Goal: Information Seeking & Learning: Check status

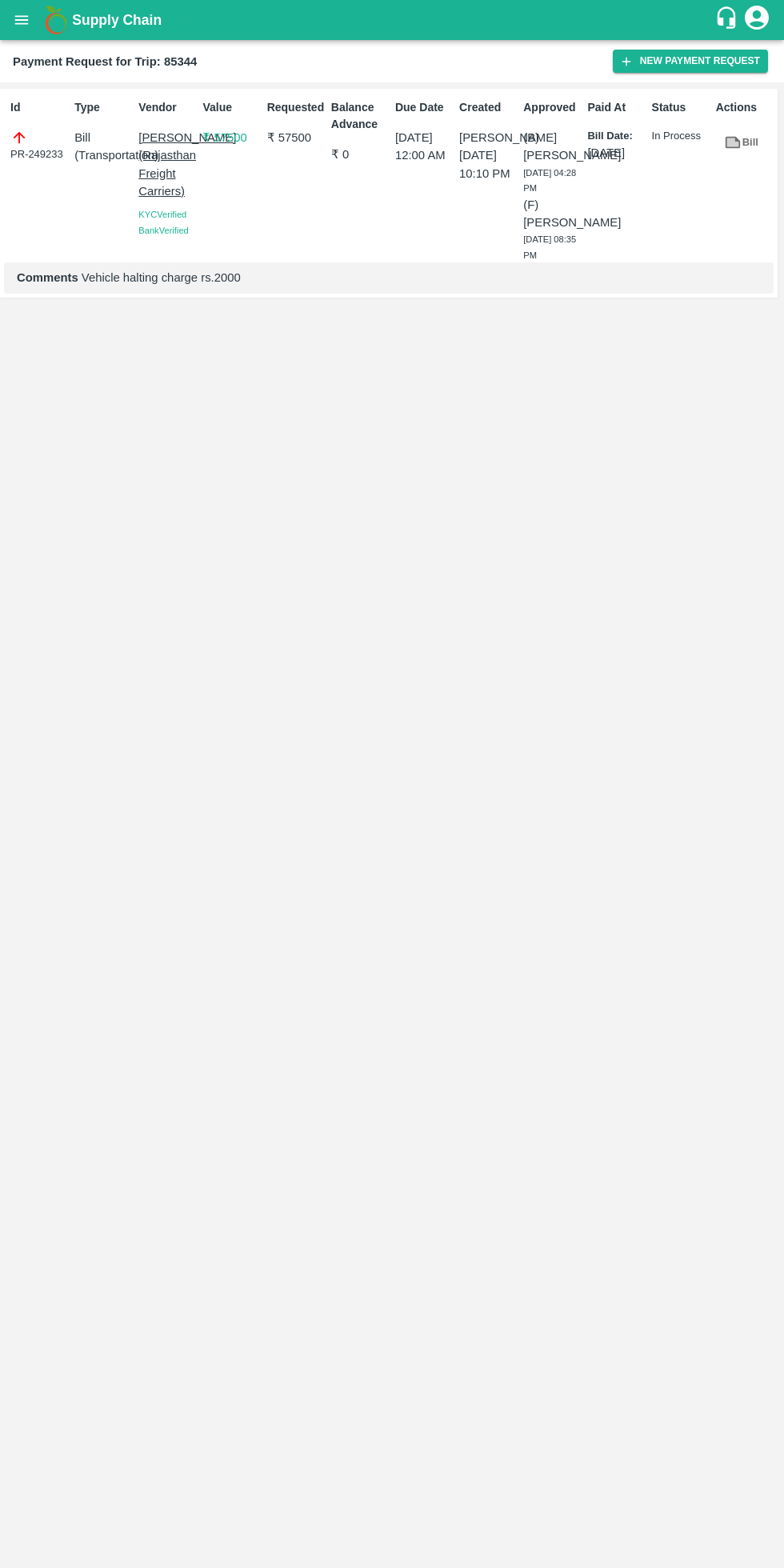
click at [21, 20] on icon "open drawer" at bounding box center [22, 20] width 14 height 9
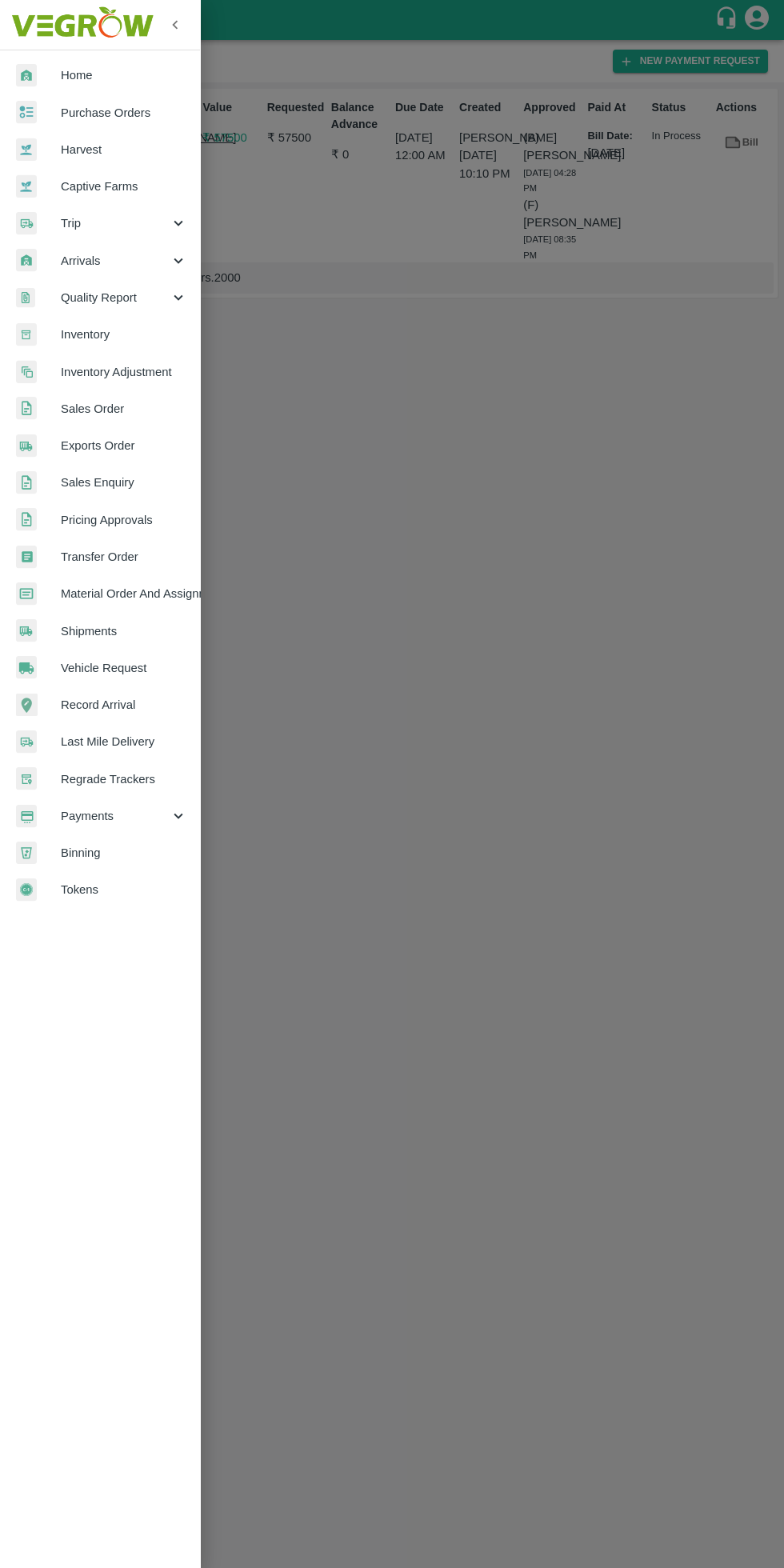
click at [118, 216] on span "Trip" at bounding box center [115, 223] width 108 height 17
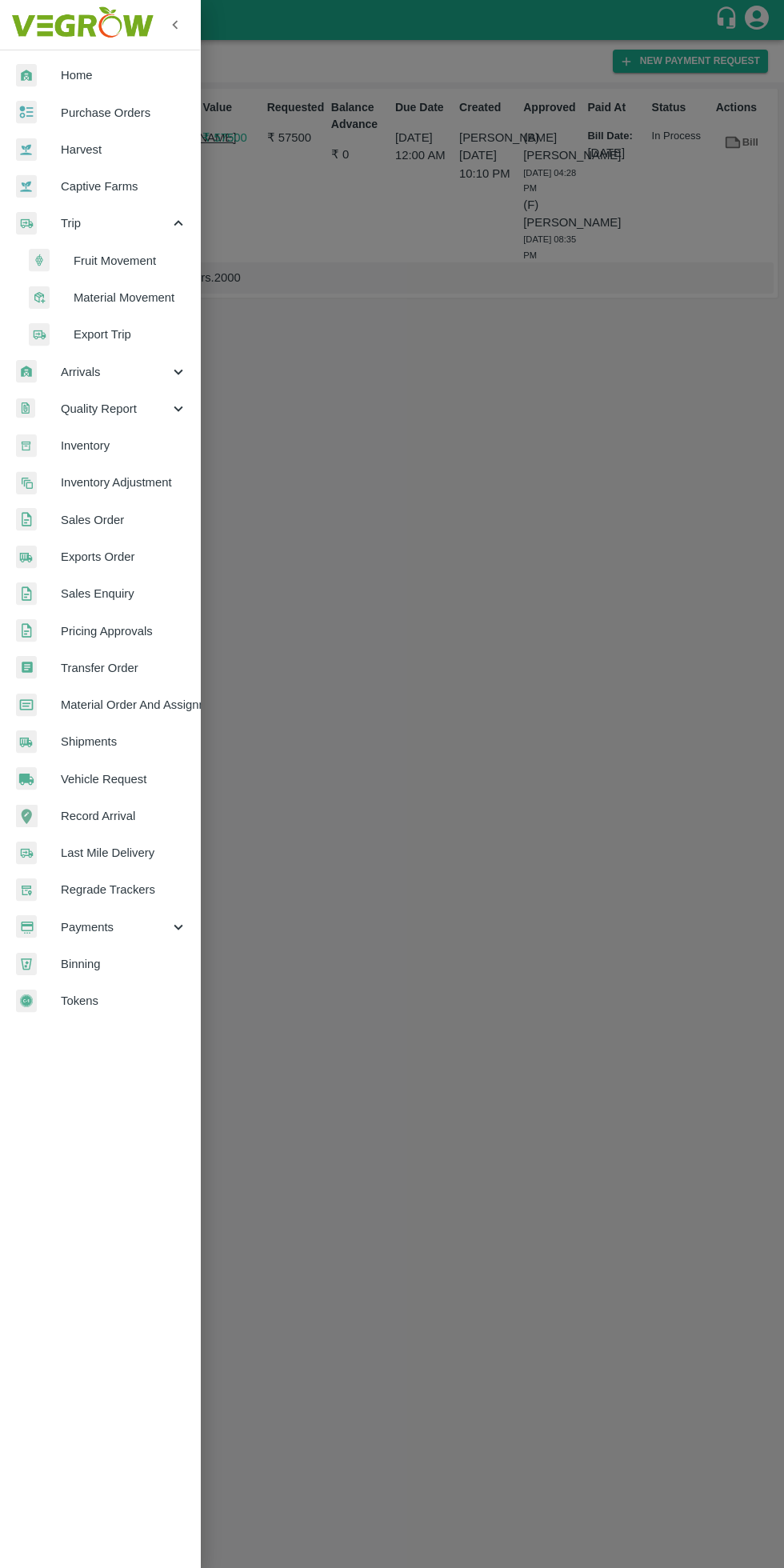
click at [143, 265] on span "Fruit Movement" at bounding box center [131, 260] width 113 height 17
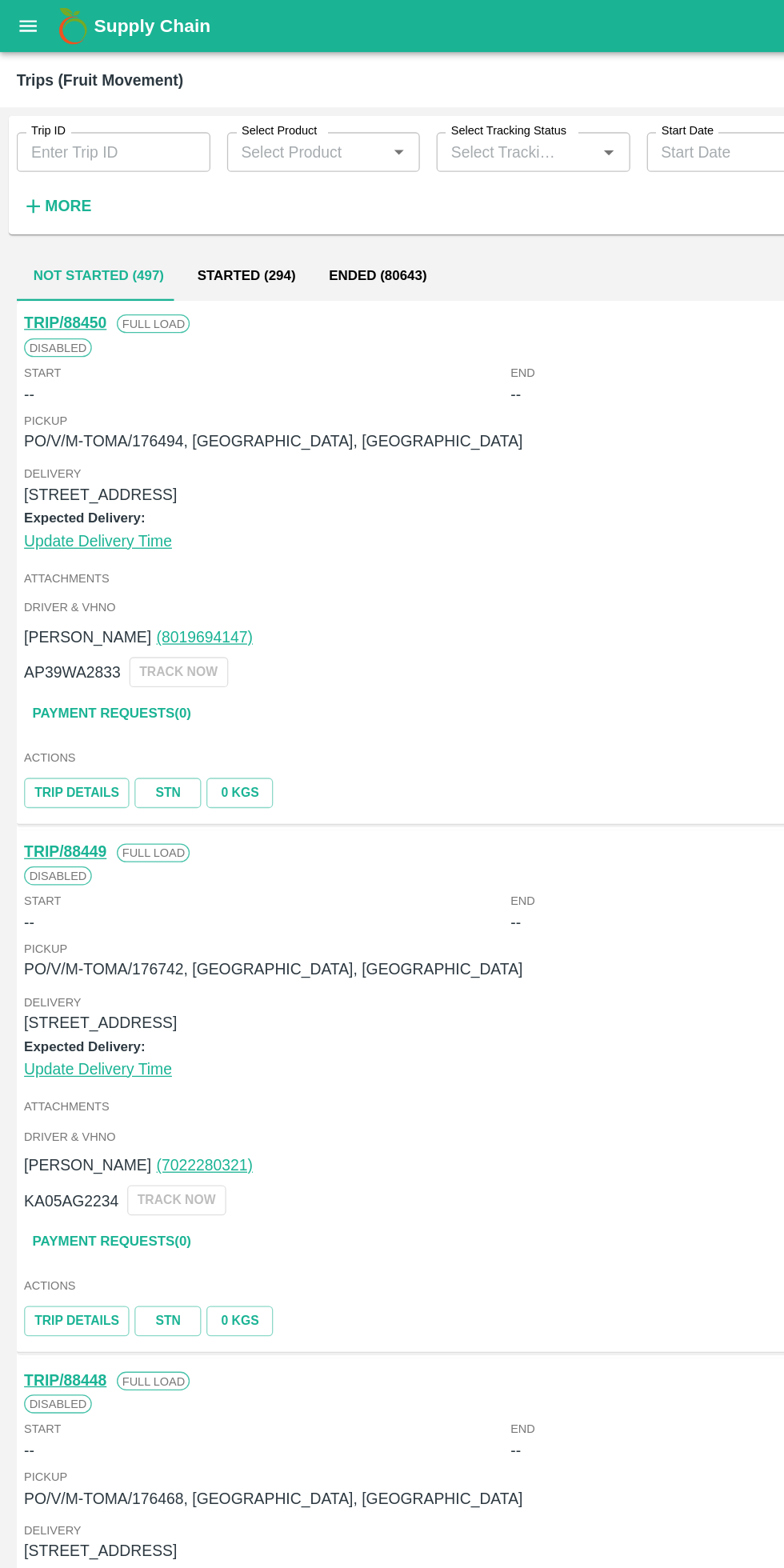
click at [108, 129] on input "Trip ID" at bounding box center [87, 117] width 149 height 30
click at [81, 112] on input "Trip ID" at bounding box center [87, 117] width 149 height 30
click at [71, 168] on button "More" at bounding box center [44, 158] width 62 height 27
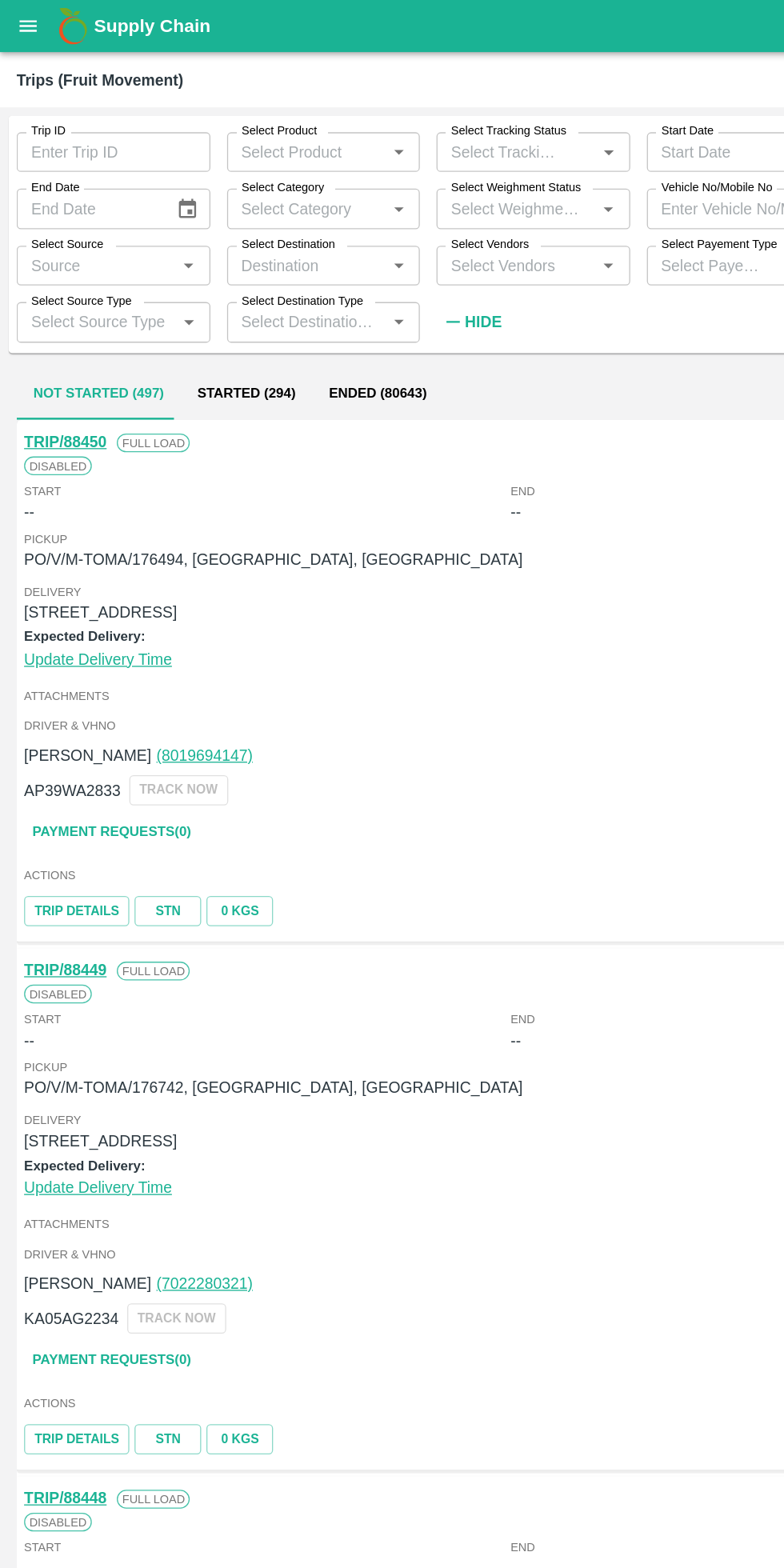
click at [547, 154] on input "Vehicle No/Mobile No" at bounding box center [571, 159] width 149 height 30
click at [422, 204] on input "Select Vendors" at bounding box center [396, 204] width 112 height 21
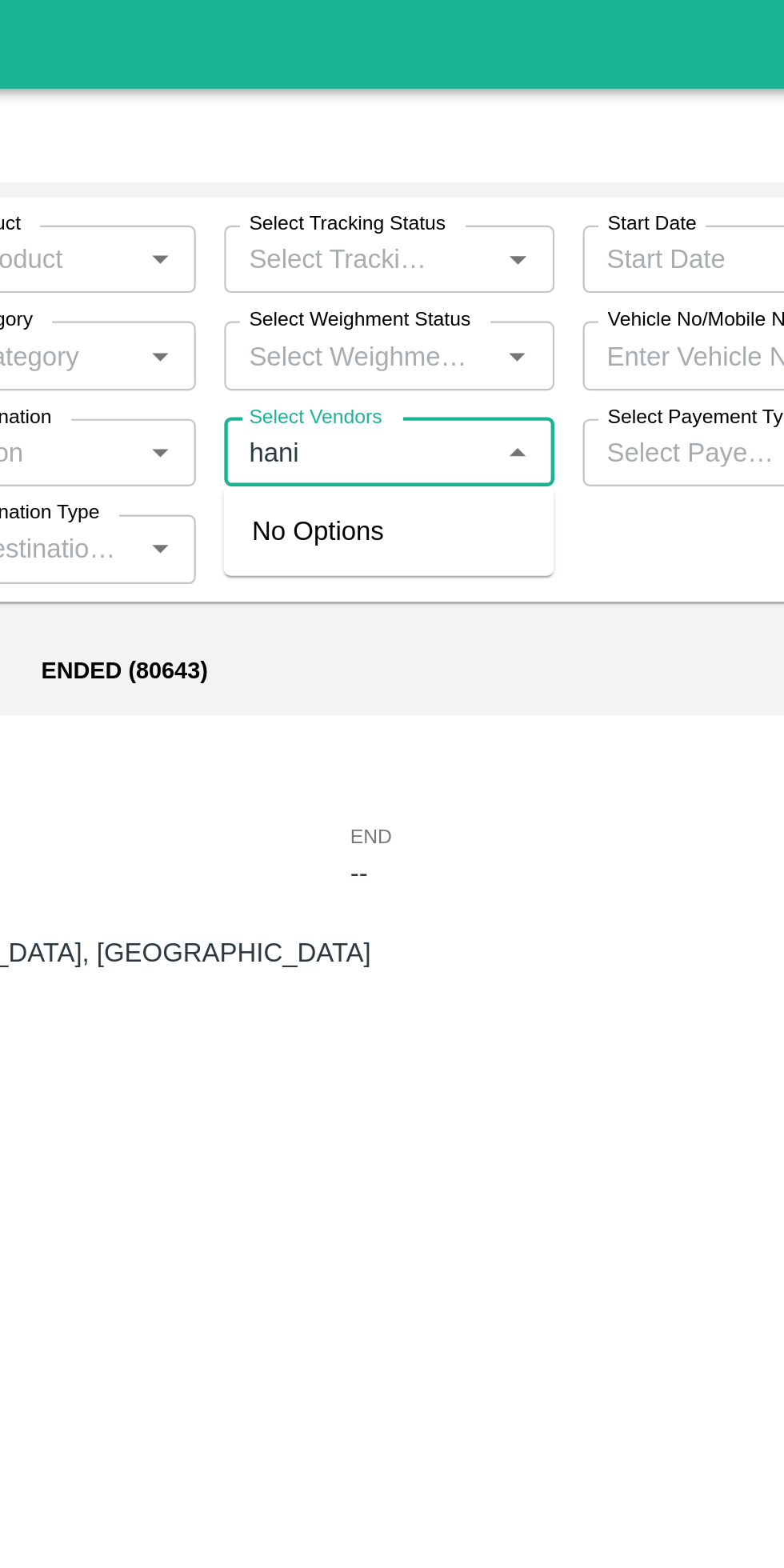
type input "hanif"
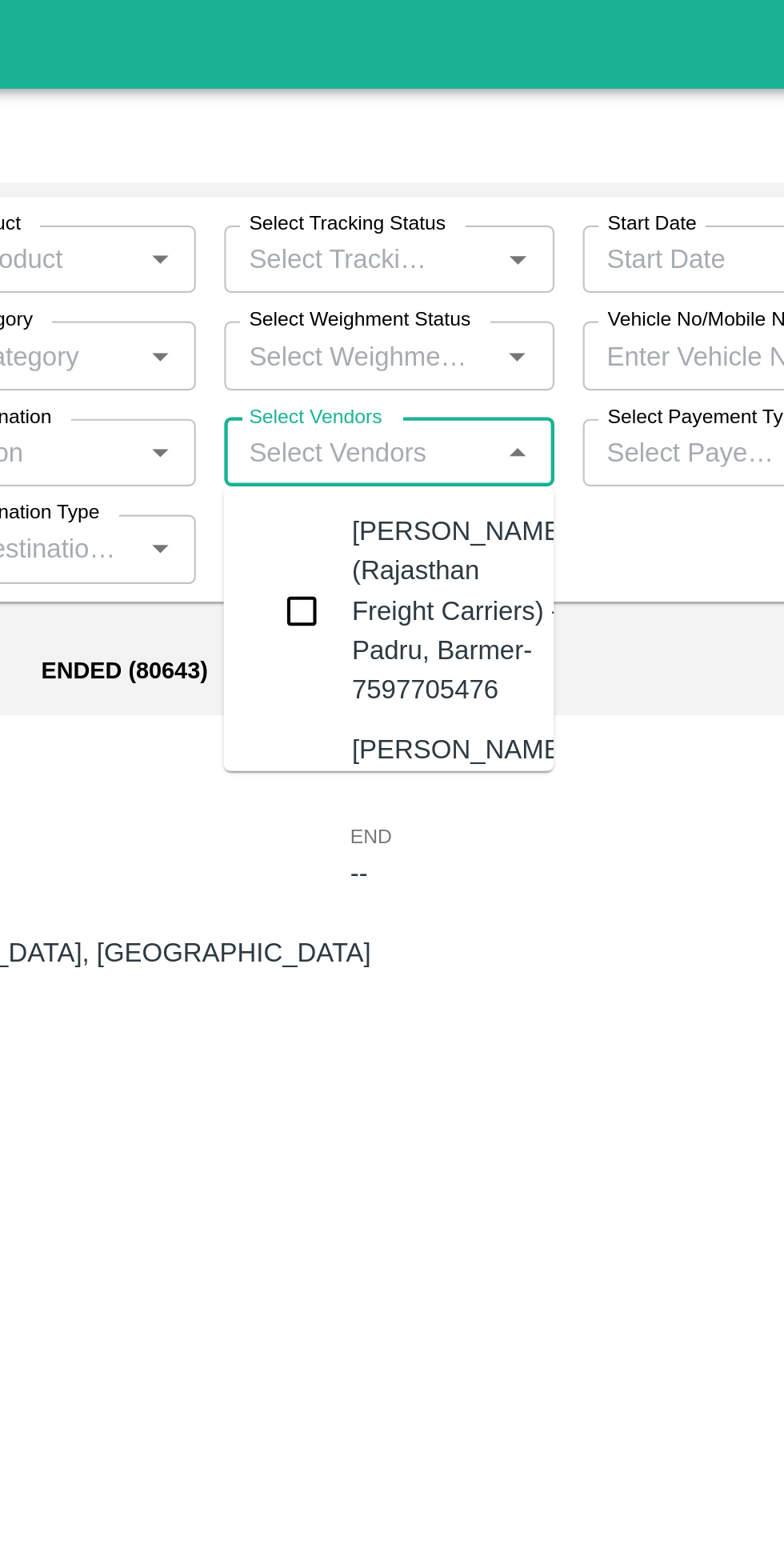
click at [384, 284] on input "checkbox" at bounding box center [370, 275] width 32 height 32
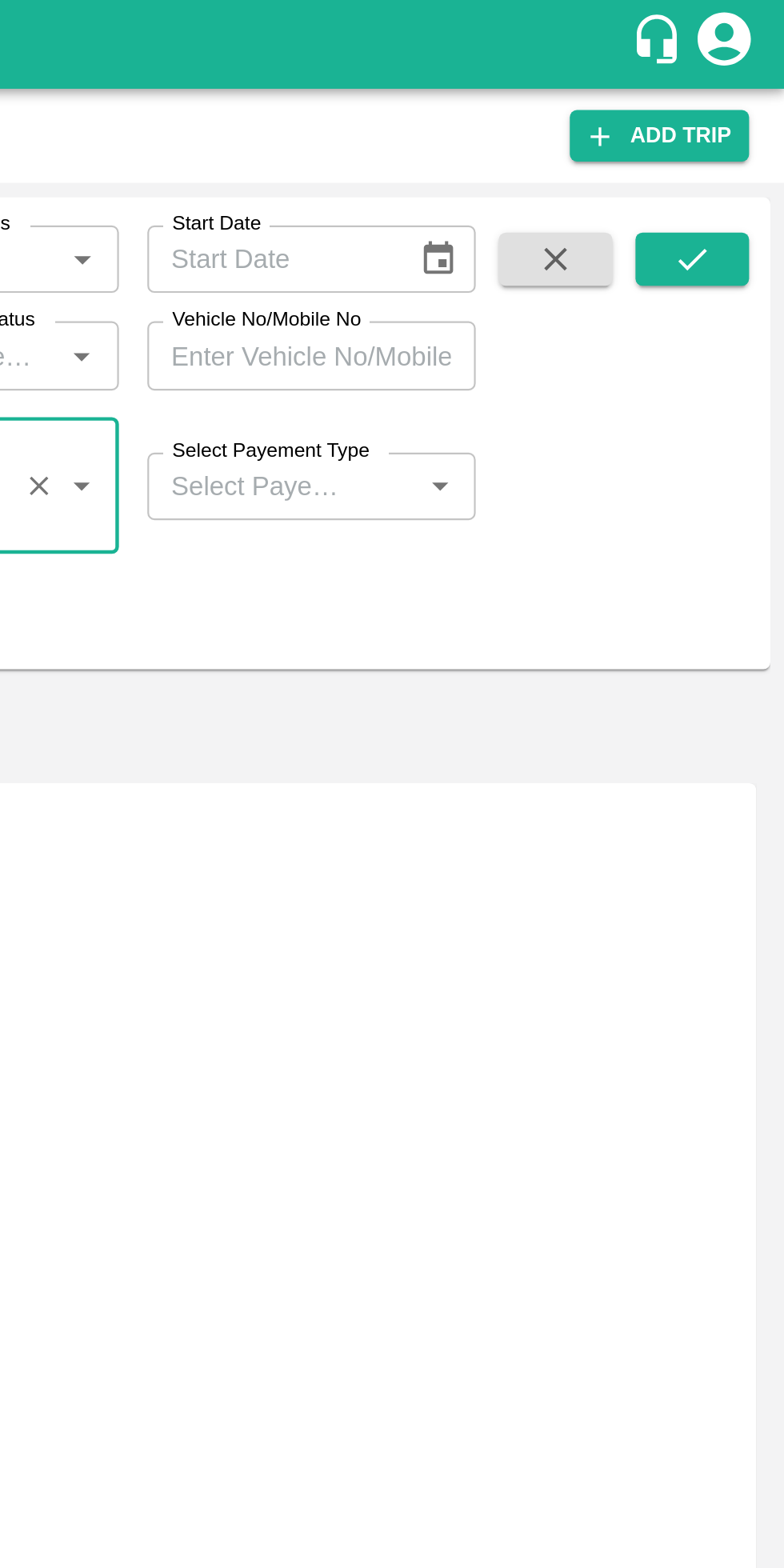
click at [745, 121] on icon "submit" at bounding box center [741, 117] width 17 height 17
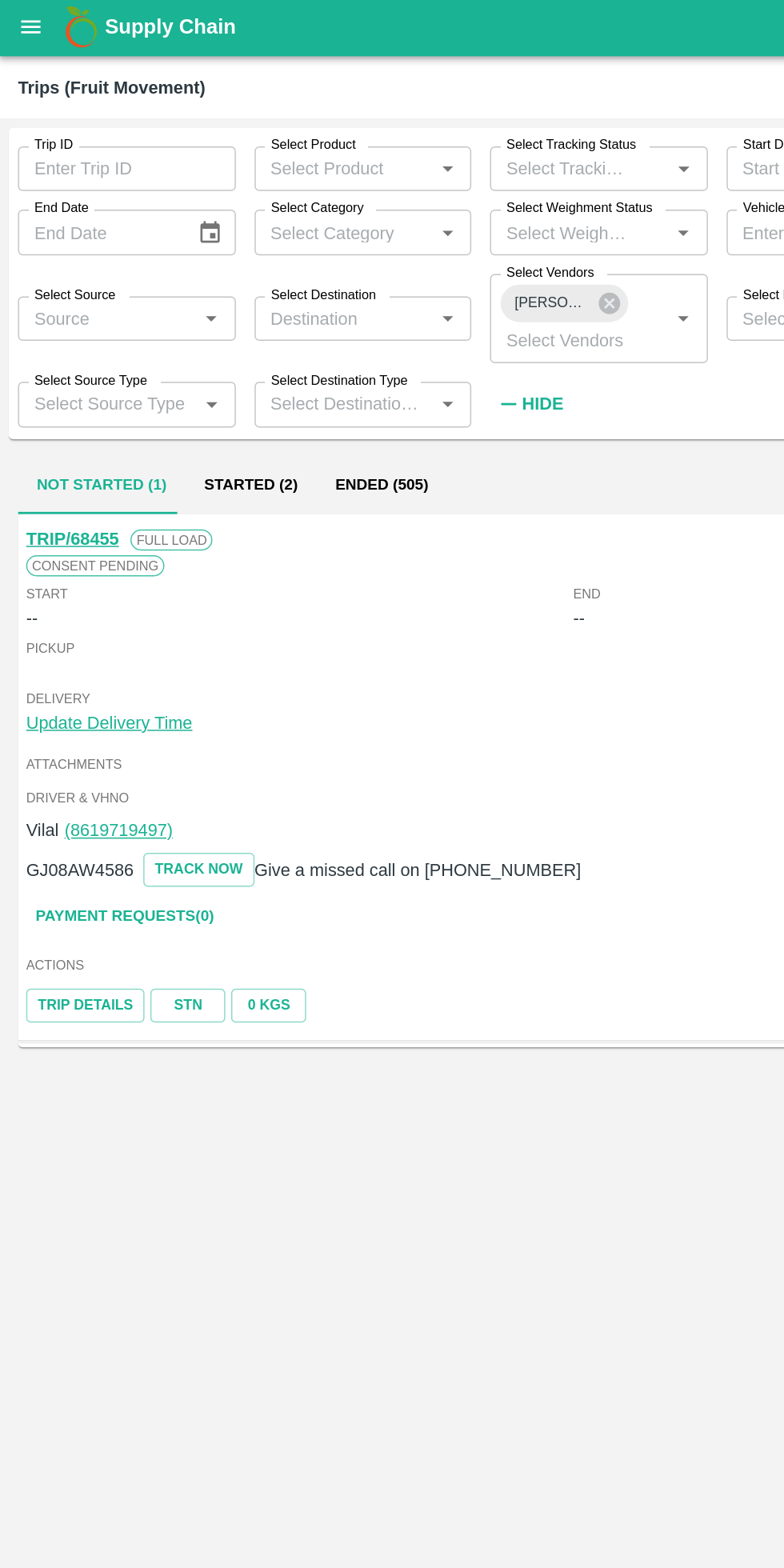
click at [264, 337] on button "Ended (505)" at bounding box center [261, 333] width 89 height 39
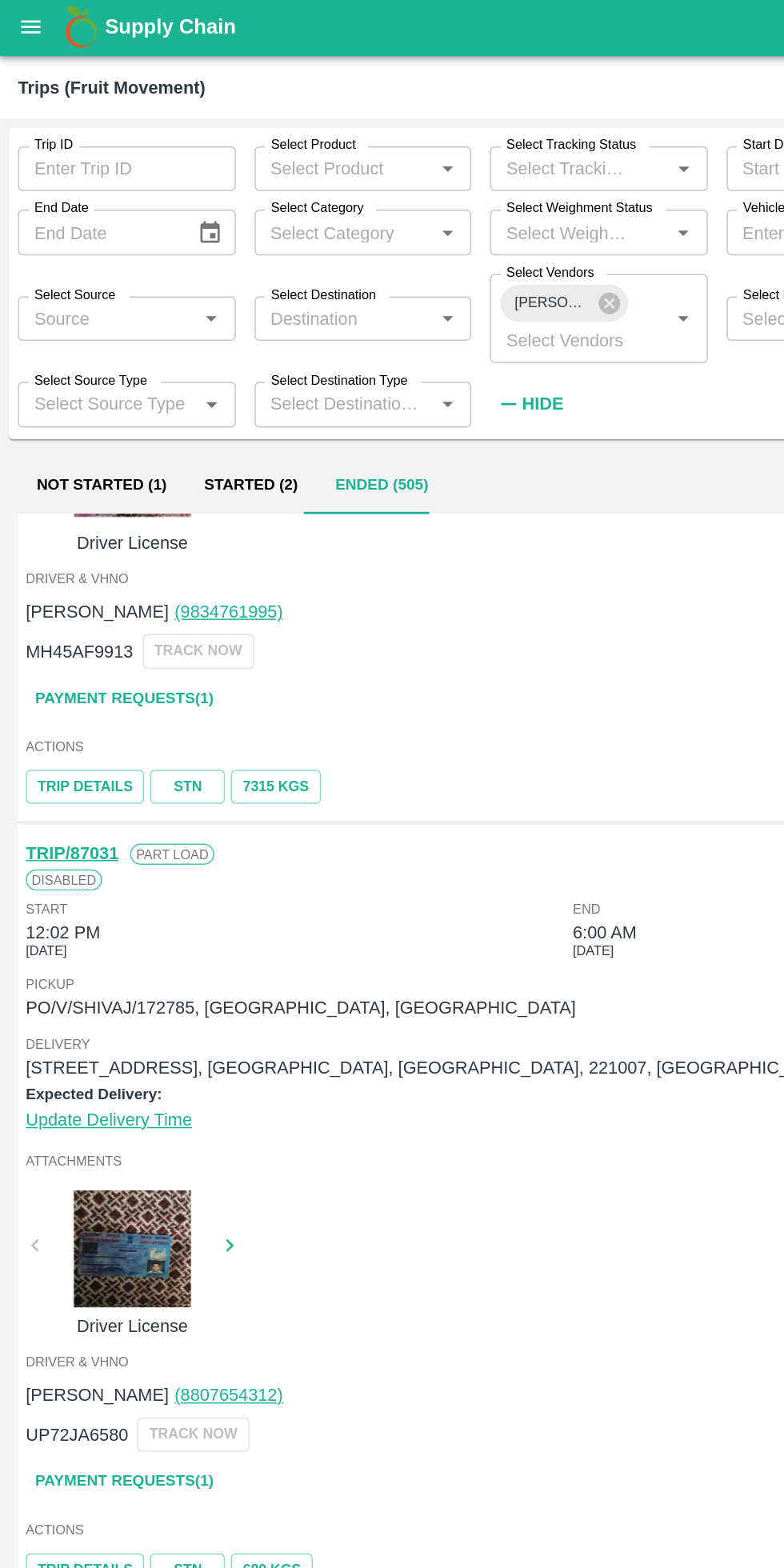
scroll to position [4179, 0]
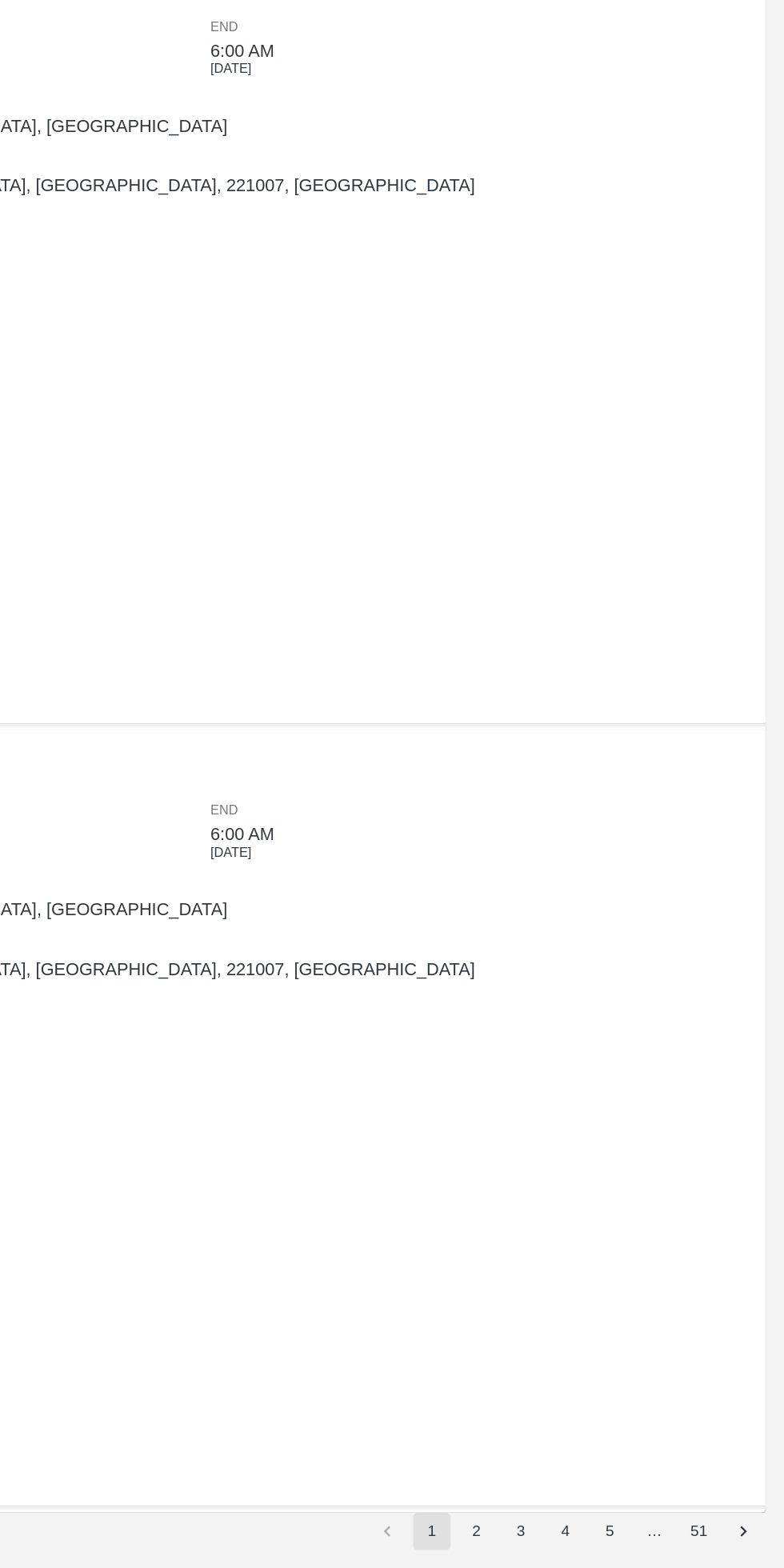
click at [665, 1445] on button "5" at bounding box center [664, 1543] width 25 height 25
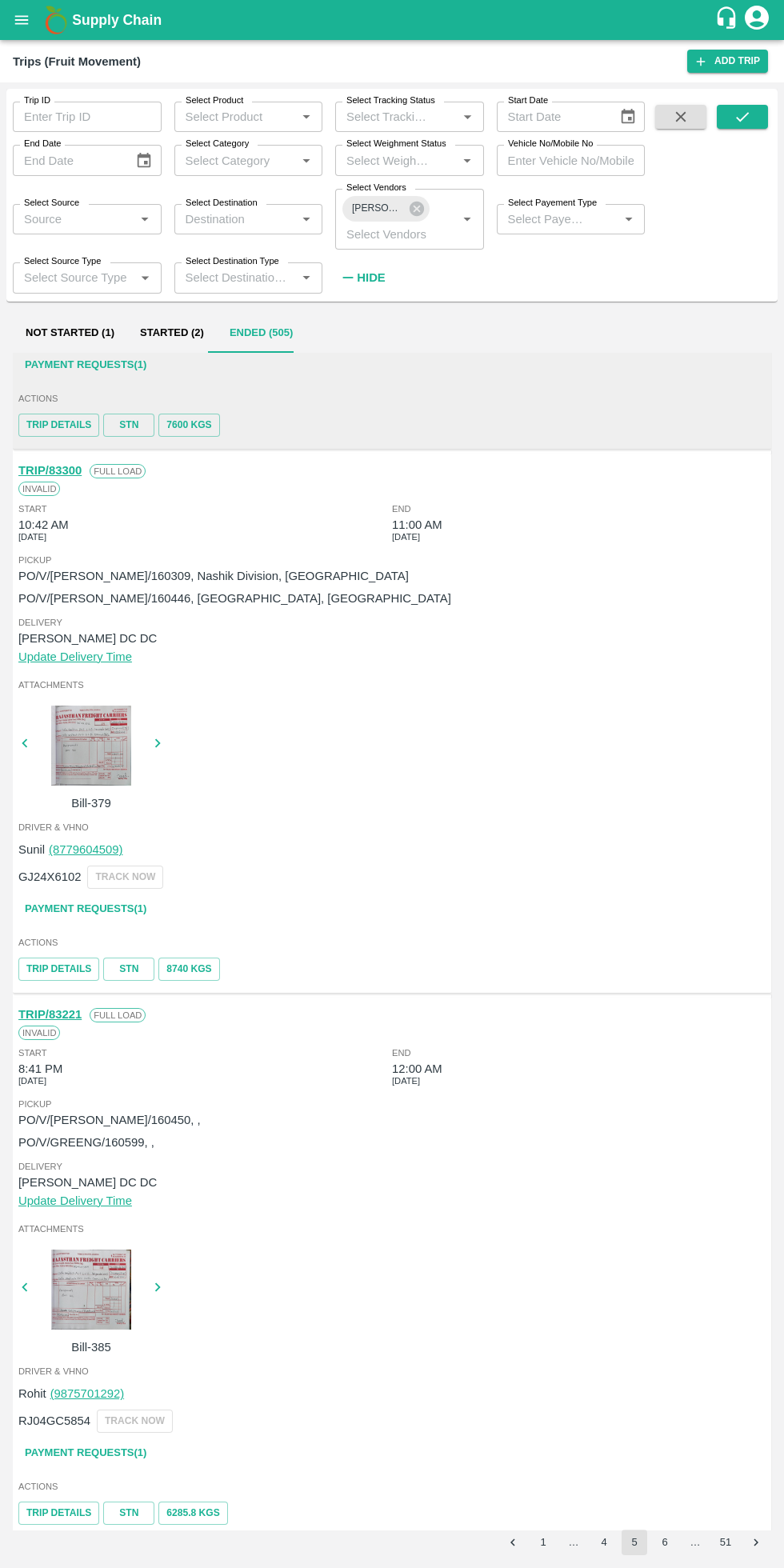
scroll to position [4671, 0]
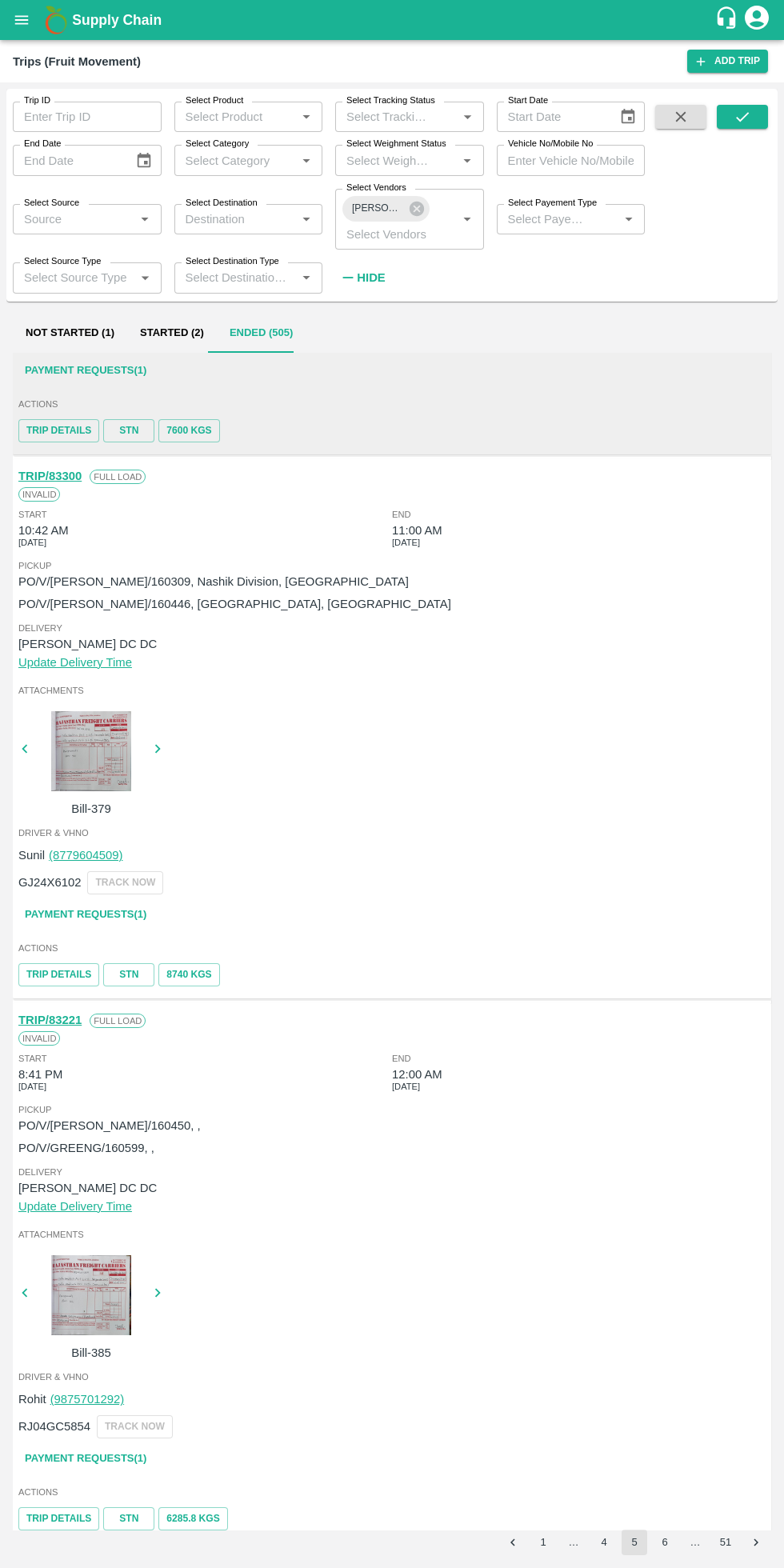
click at [665, 1445] on button "6" at bounding box center [664, 1543] width 25 height 25
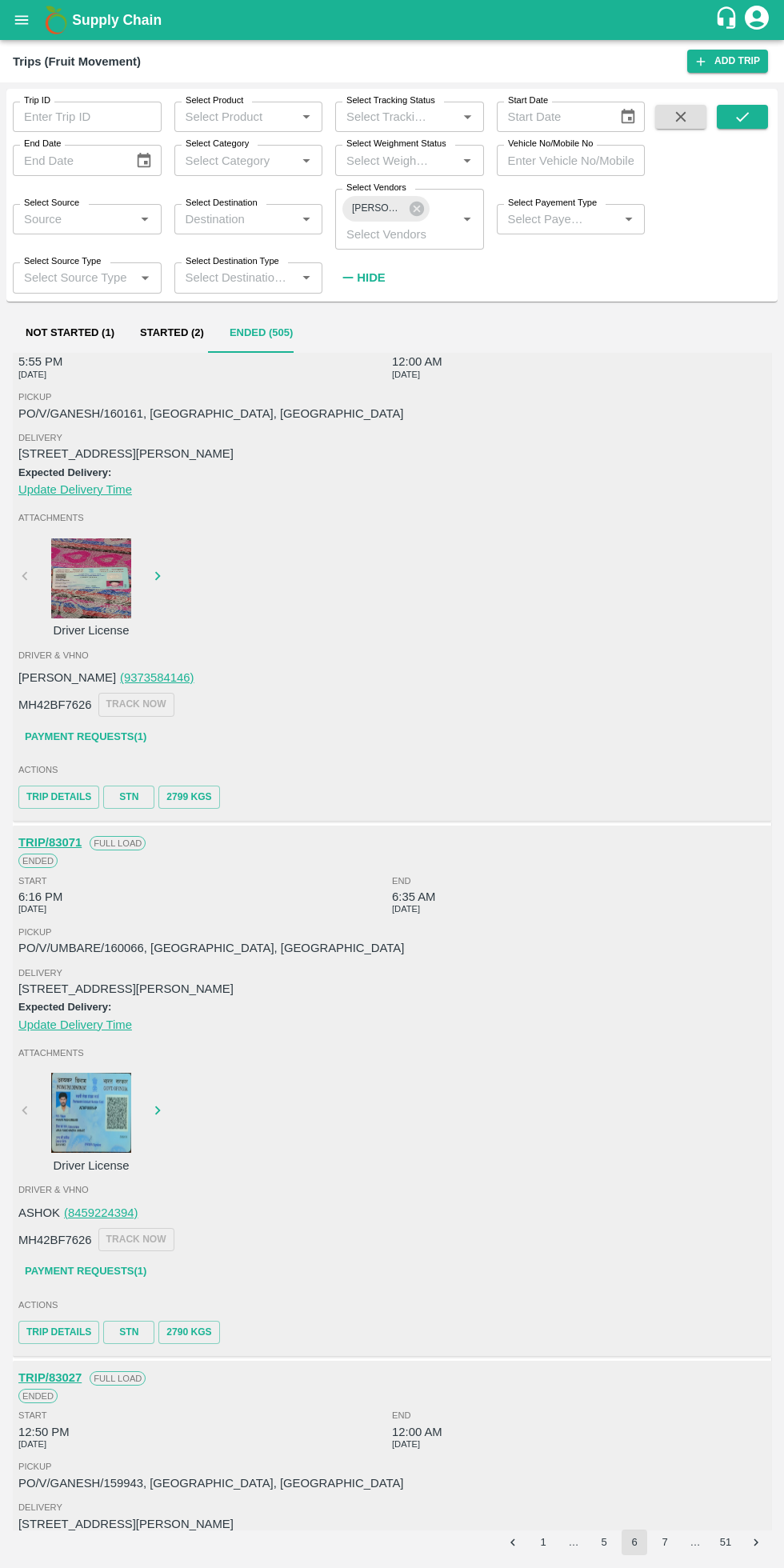
scroll to position [4279, 0]
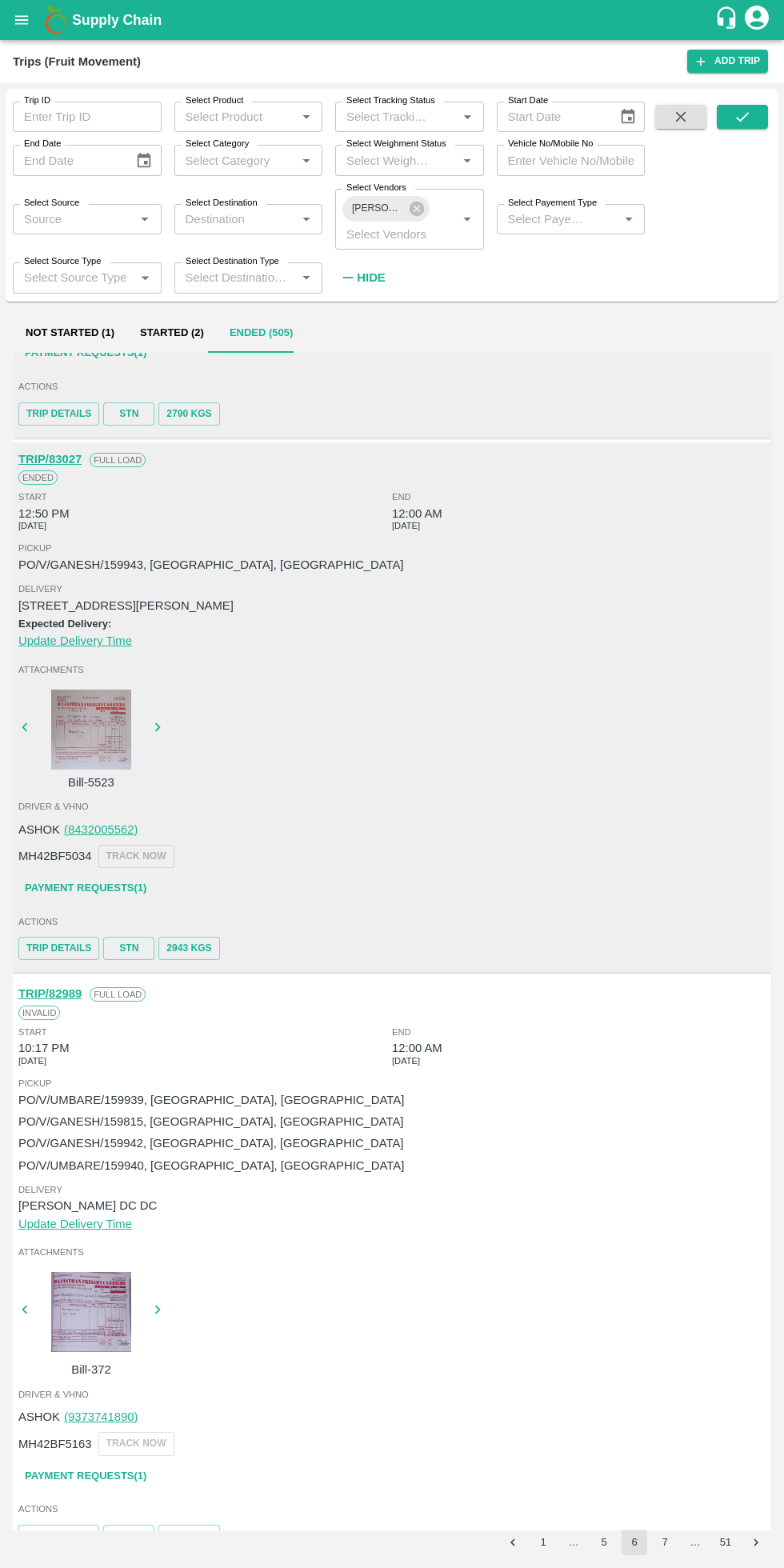
click at [665, 1445] on button "7" at bounding box center [664, 1543] width 25 height 25
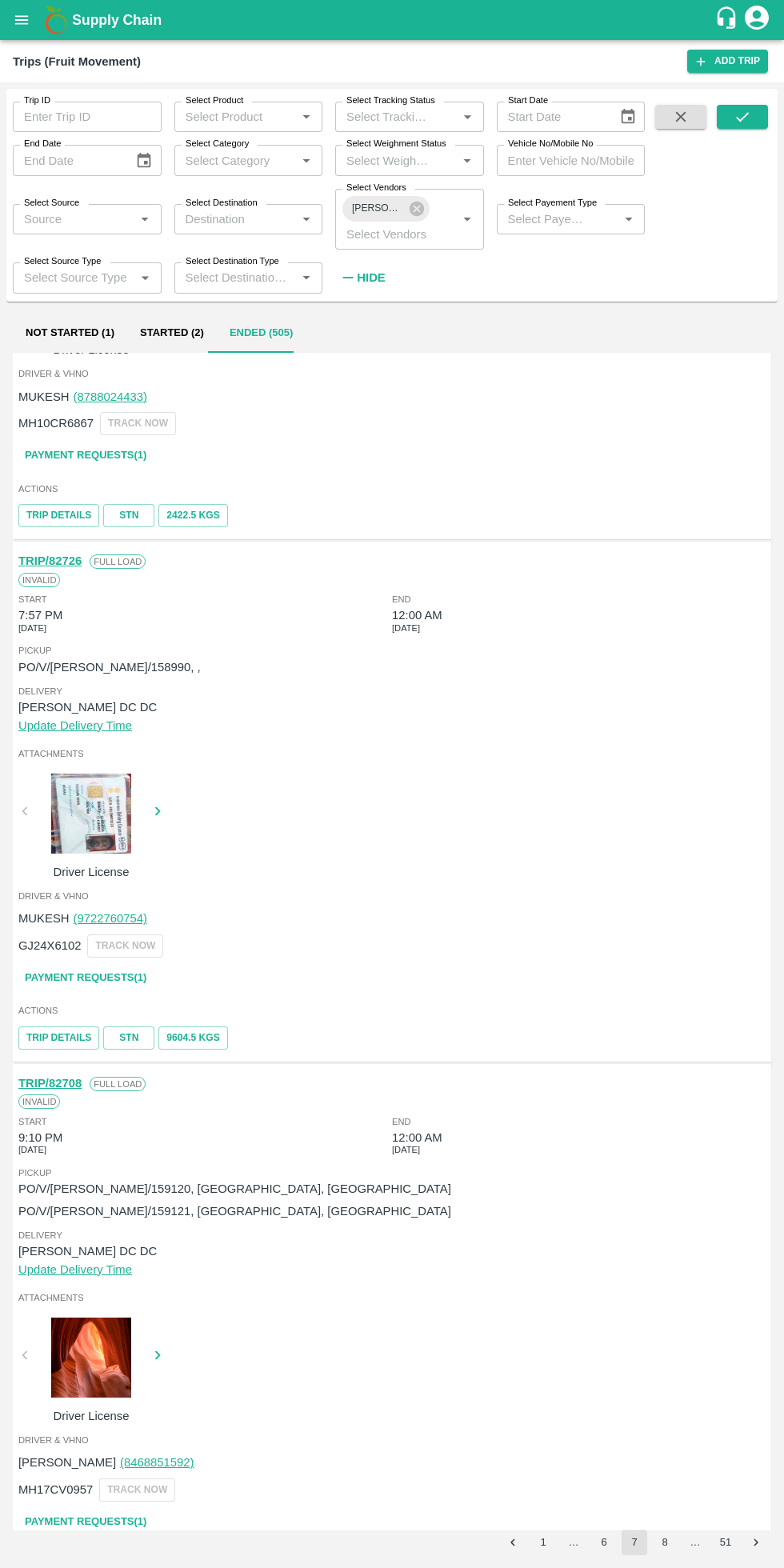
scroll to position [4282, 0]
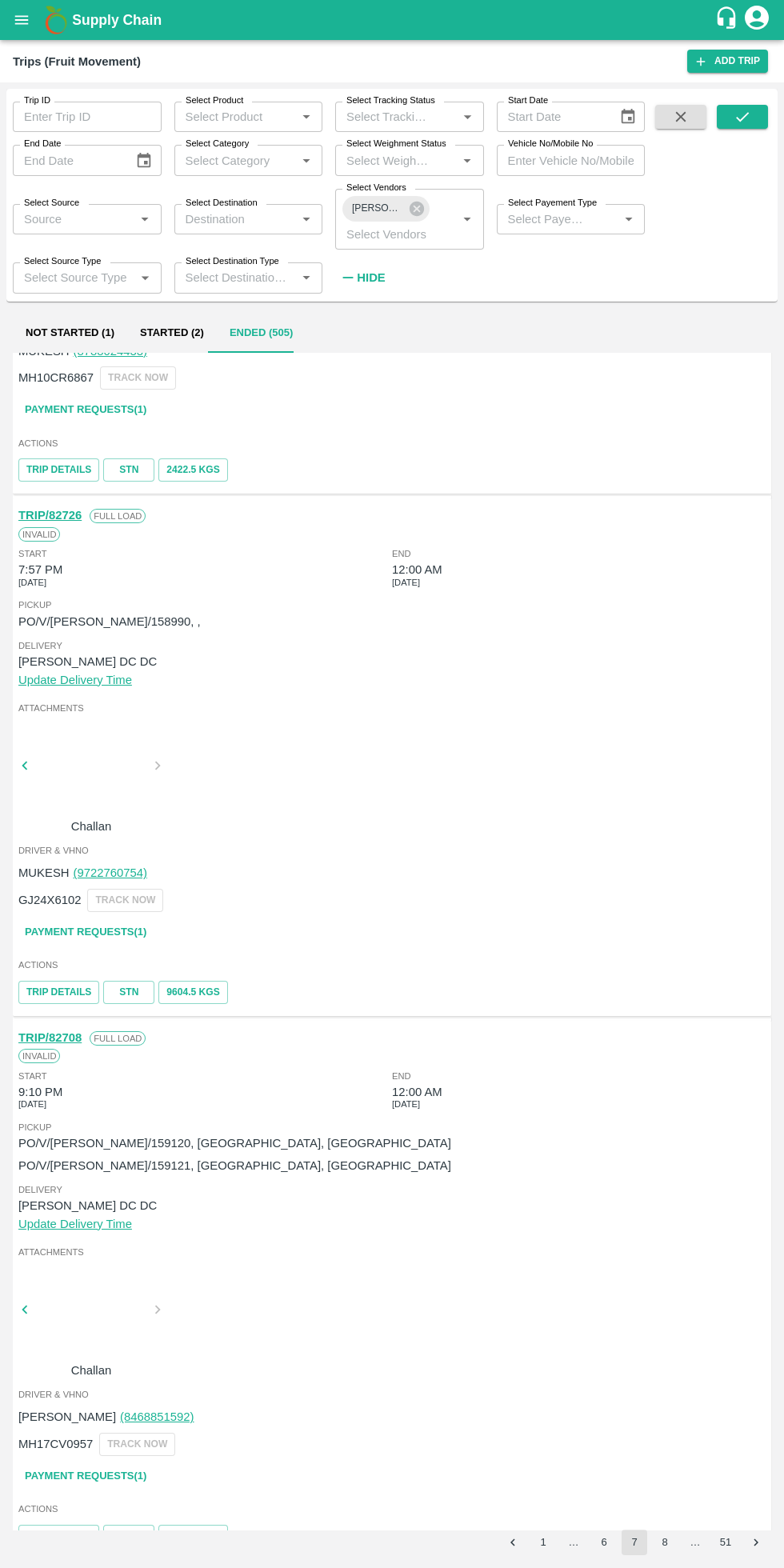
click at [665, 1445] on button "8" at bounding box center [664, 1543] width 25 height 25
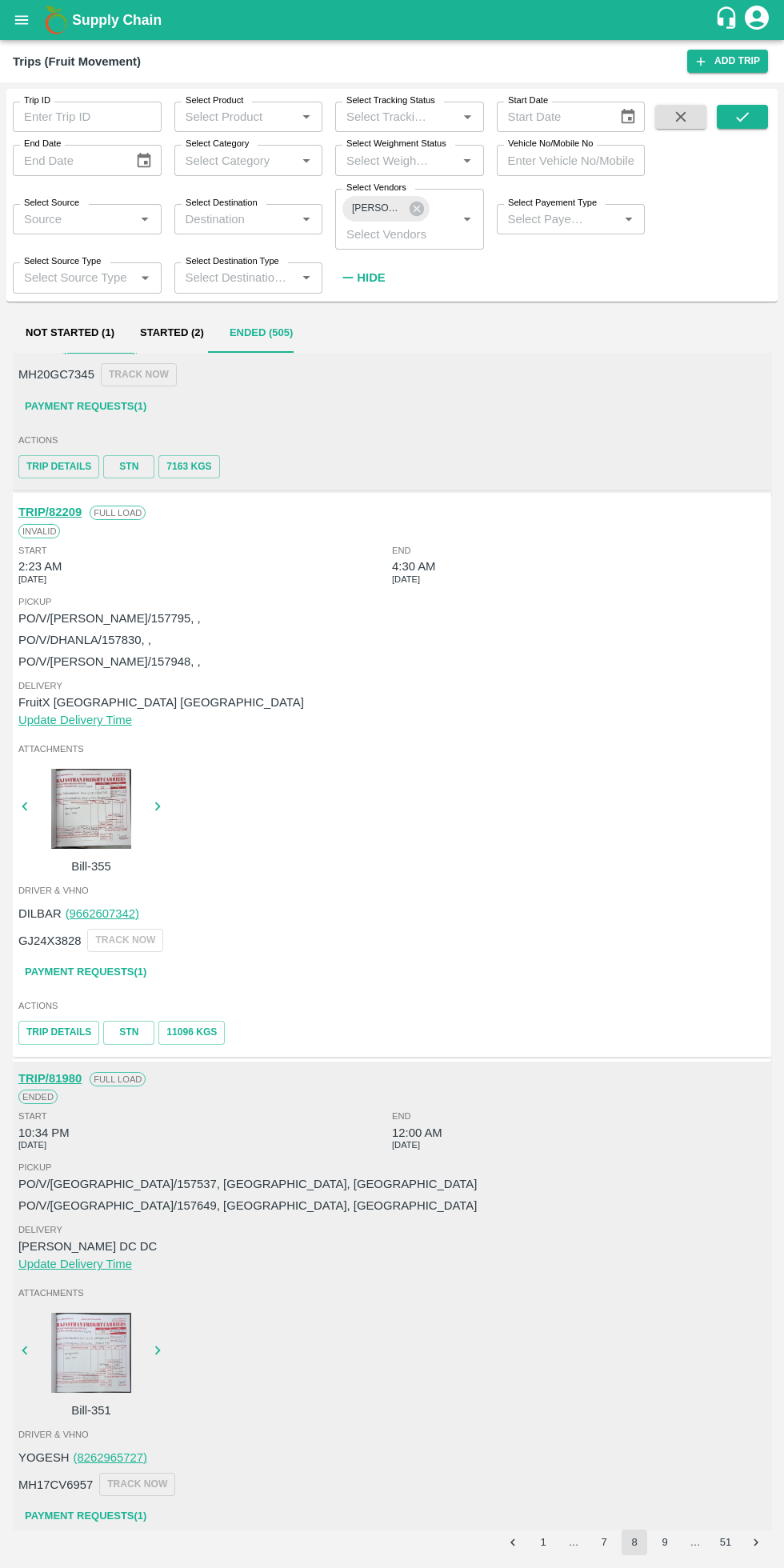
scroll to position [3303, 0]
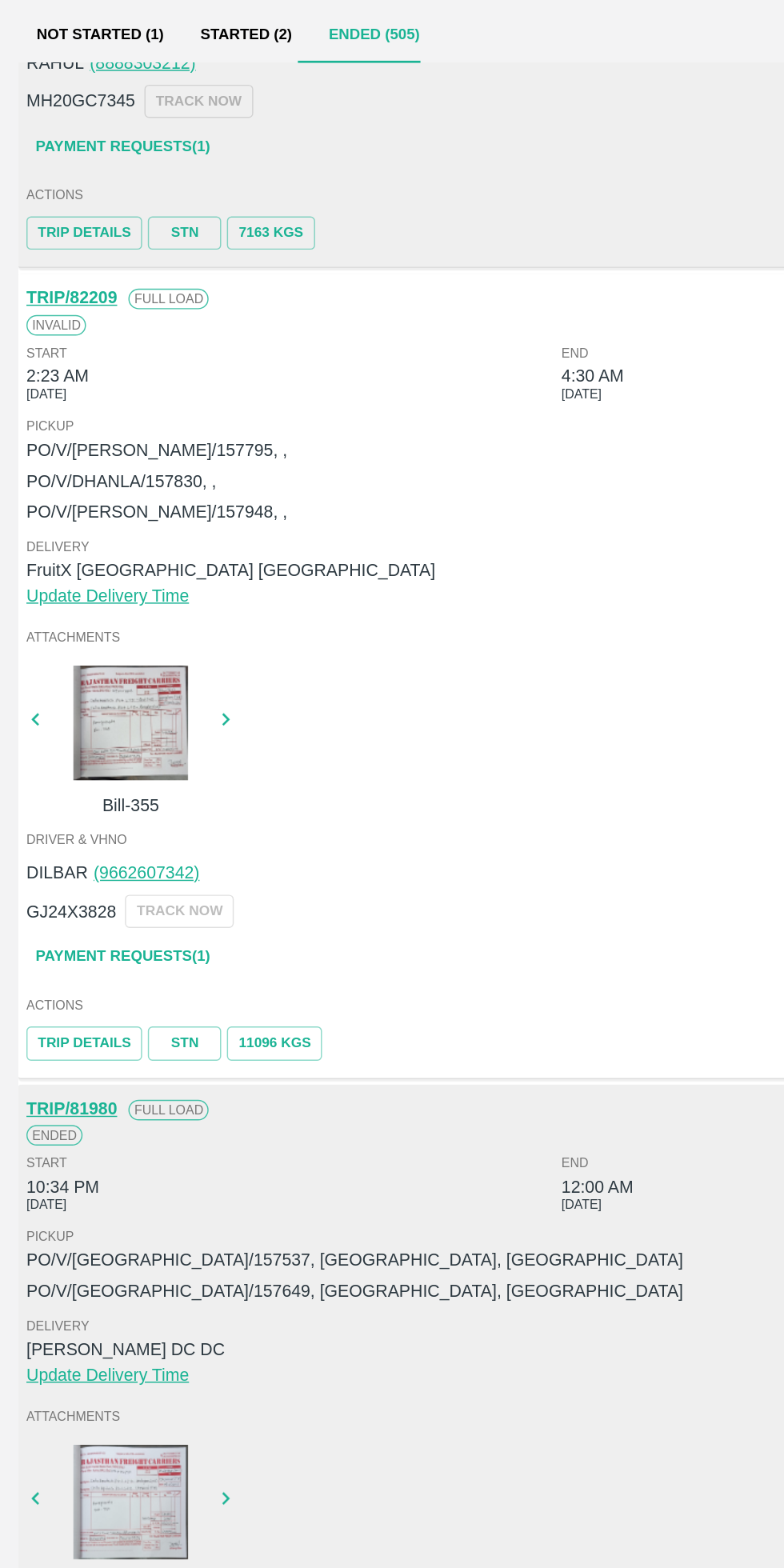
click at [94, 806] on div at bounding box center [91, 813] width 120 height 80
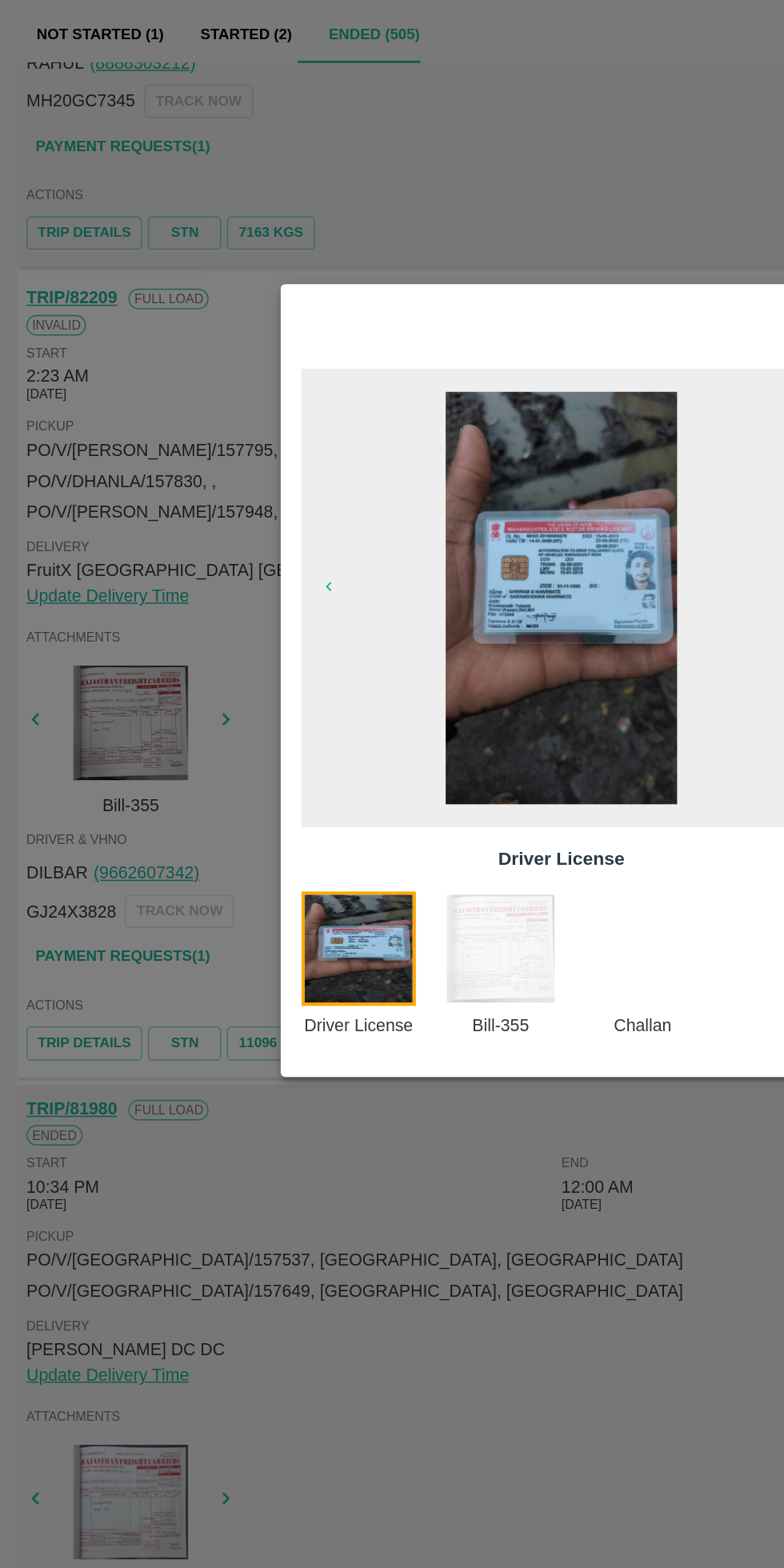
click at [342, 987] on img at bounding box center [349, 971] width 80 height 80
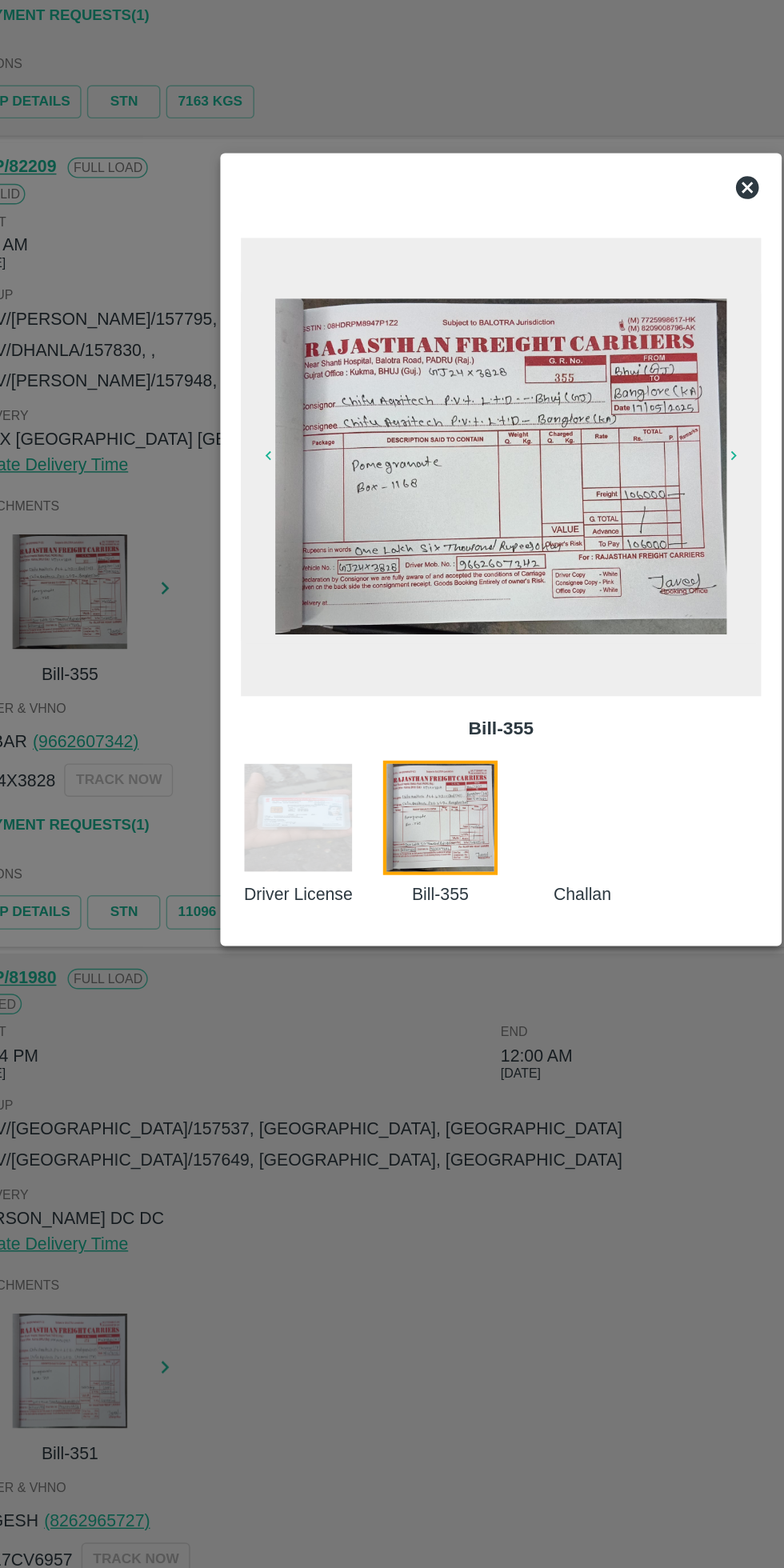
scroll to position [3298, 0]
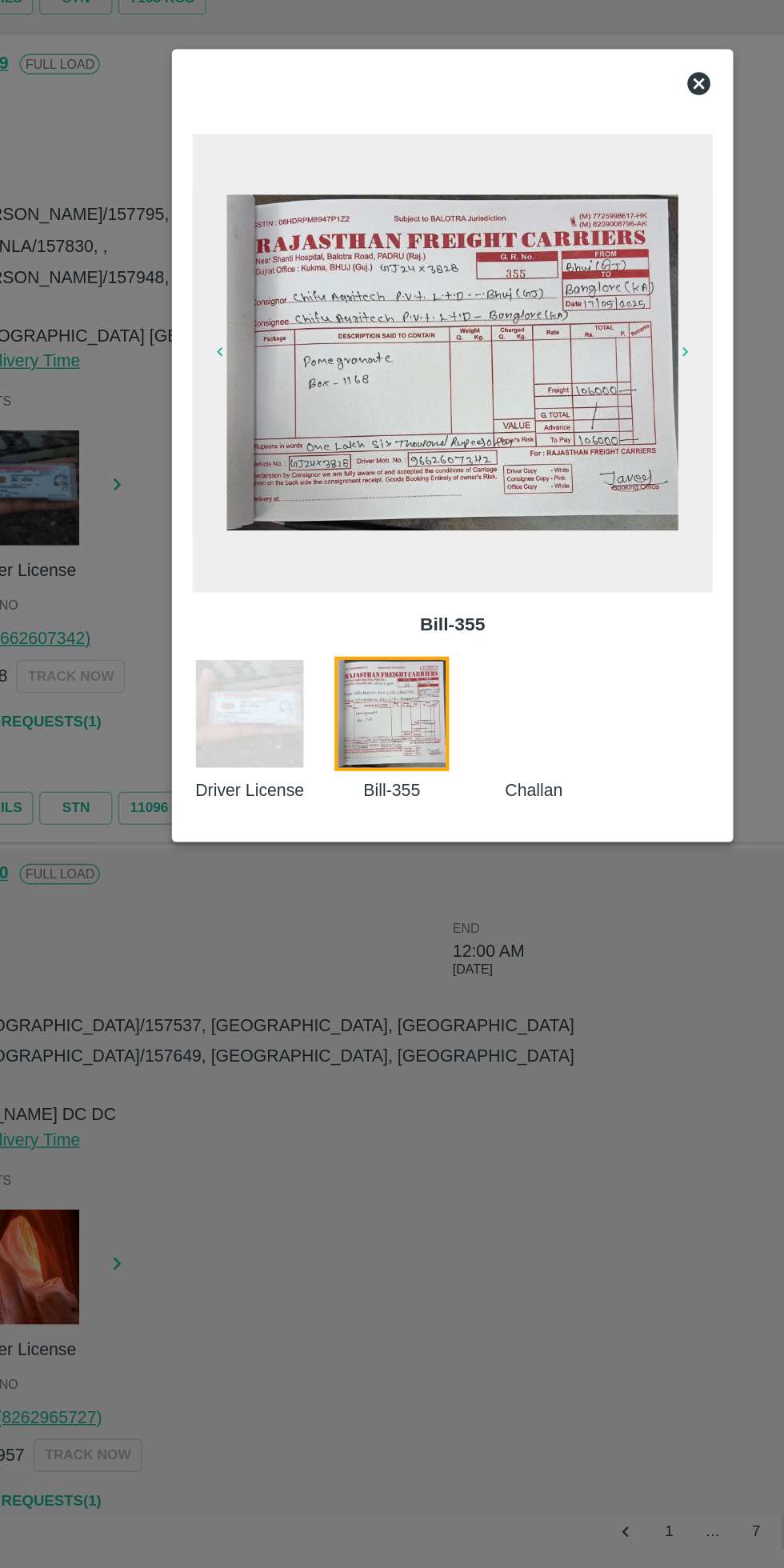
click at [571, 533] on icon at bounding box center [563, 531] width 19 height 19
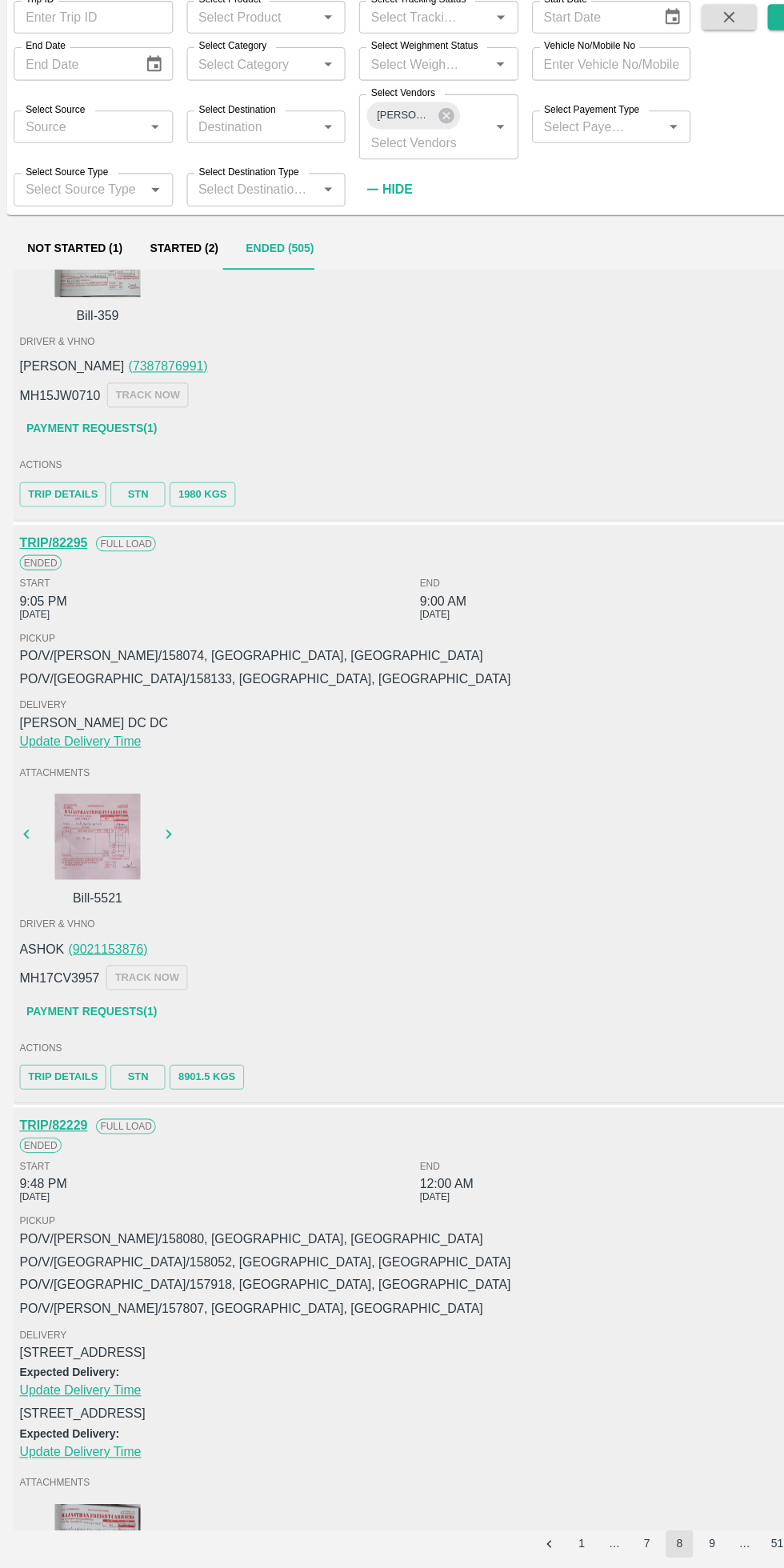
scroll to position [0, 0]
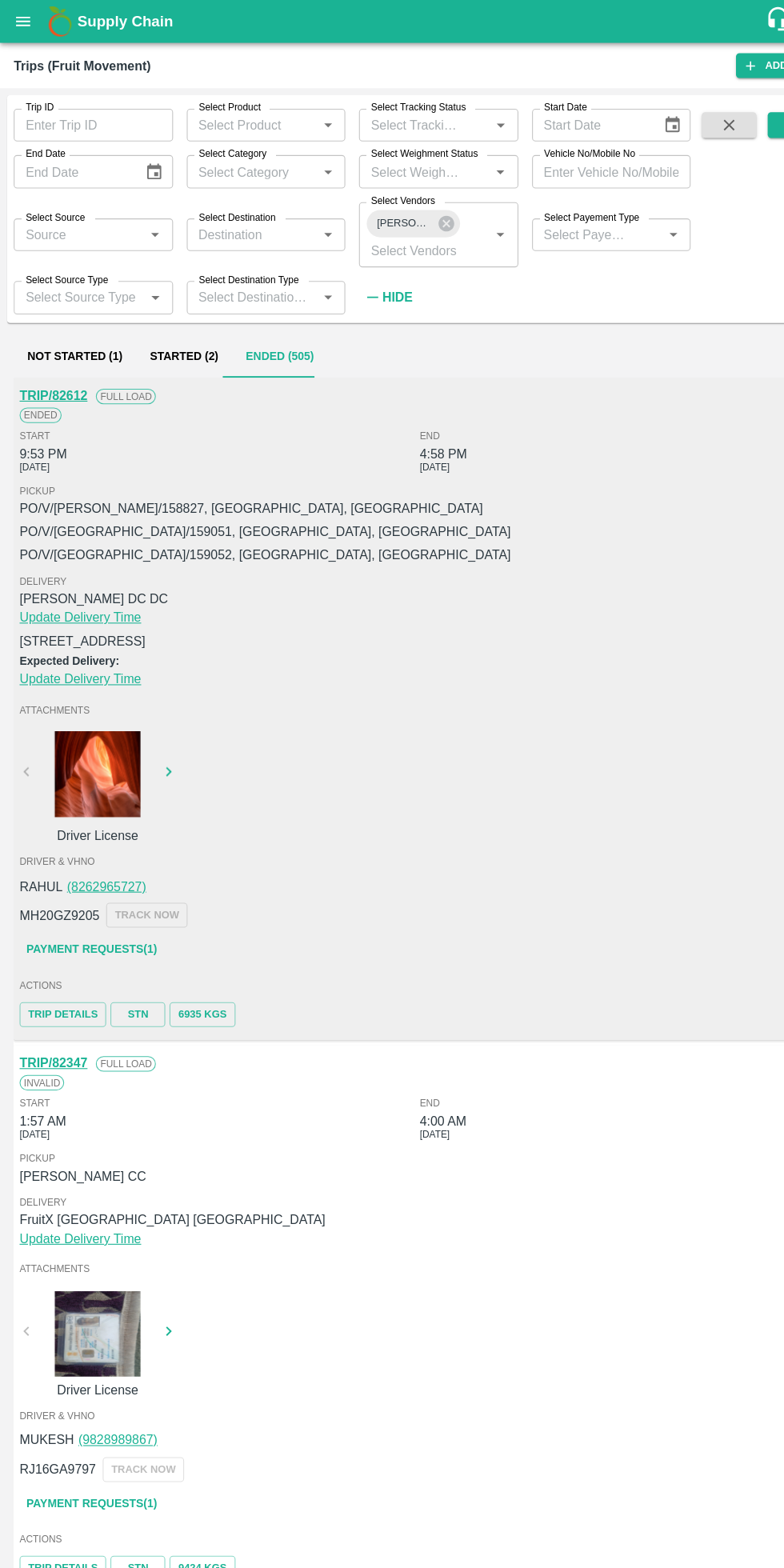
click at [415, 208] on icon at bounding box center [416, 209] width 17 height 17
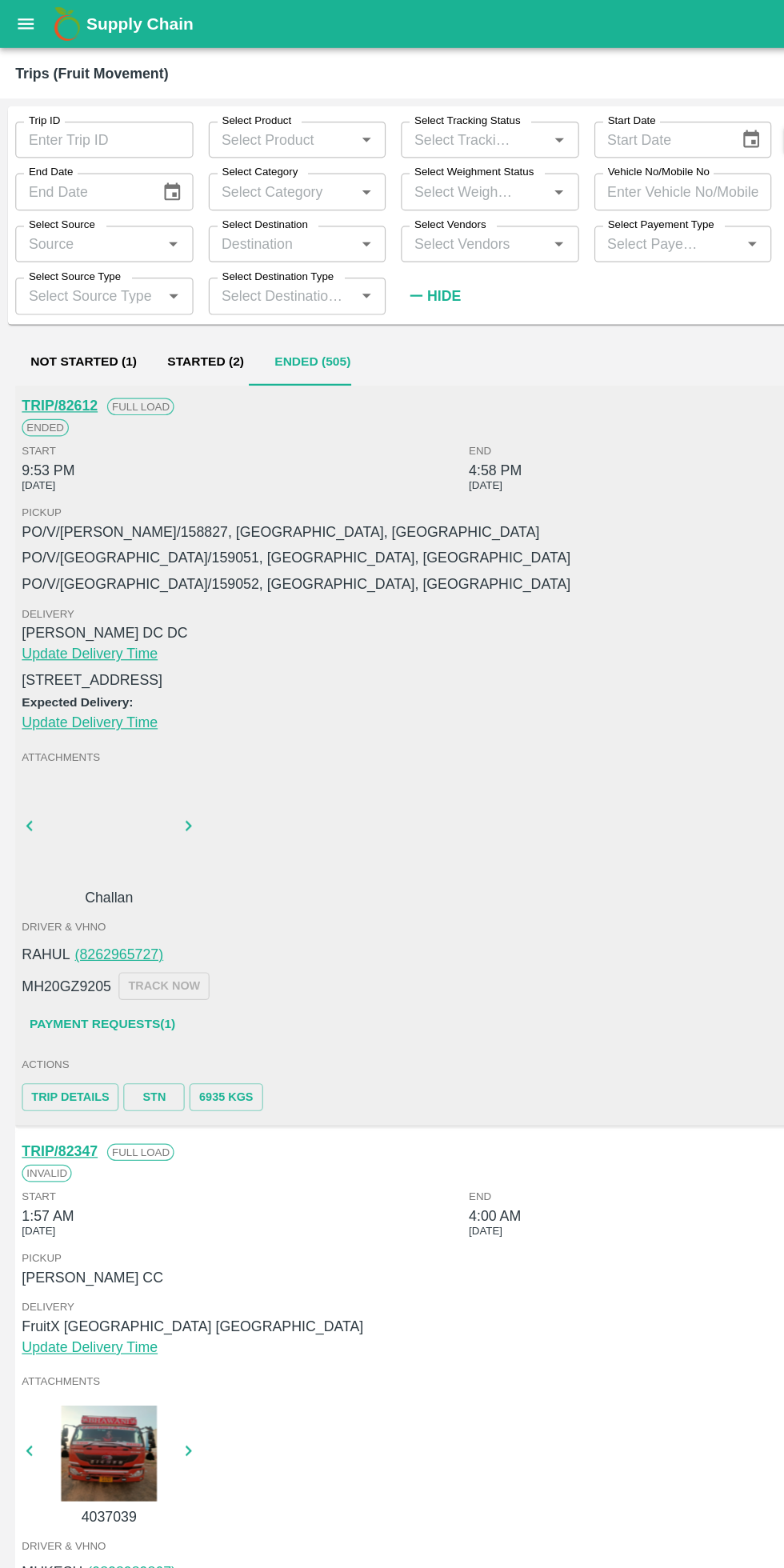
click at [26, 16] on icon "open drawer" at bounding box center [21, 20] width 17 height 17
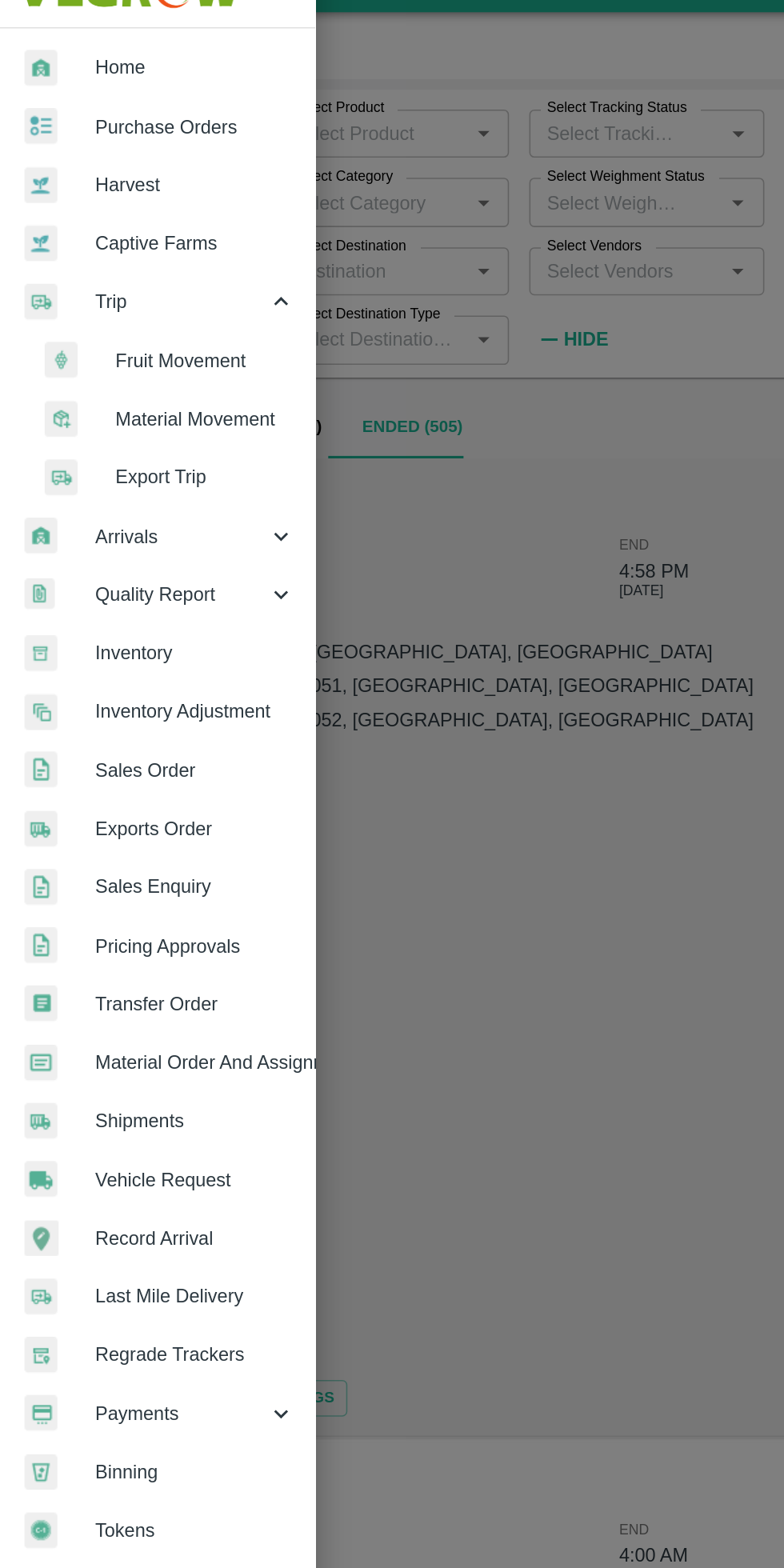
click at [122, 271] on li "Fruit Movement" at bounding box center [107, 260] width 187 height 37
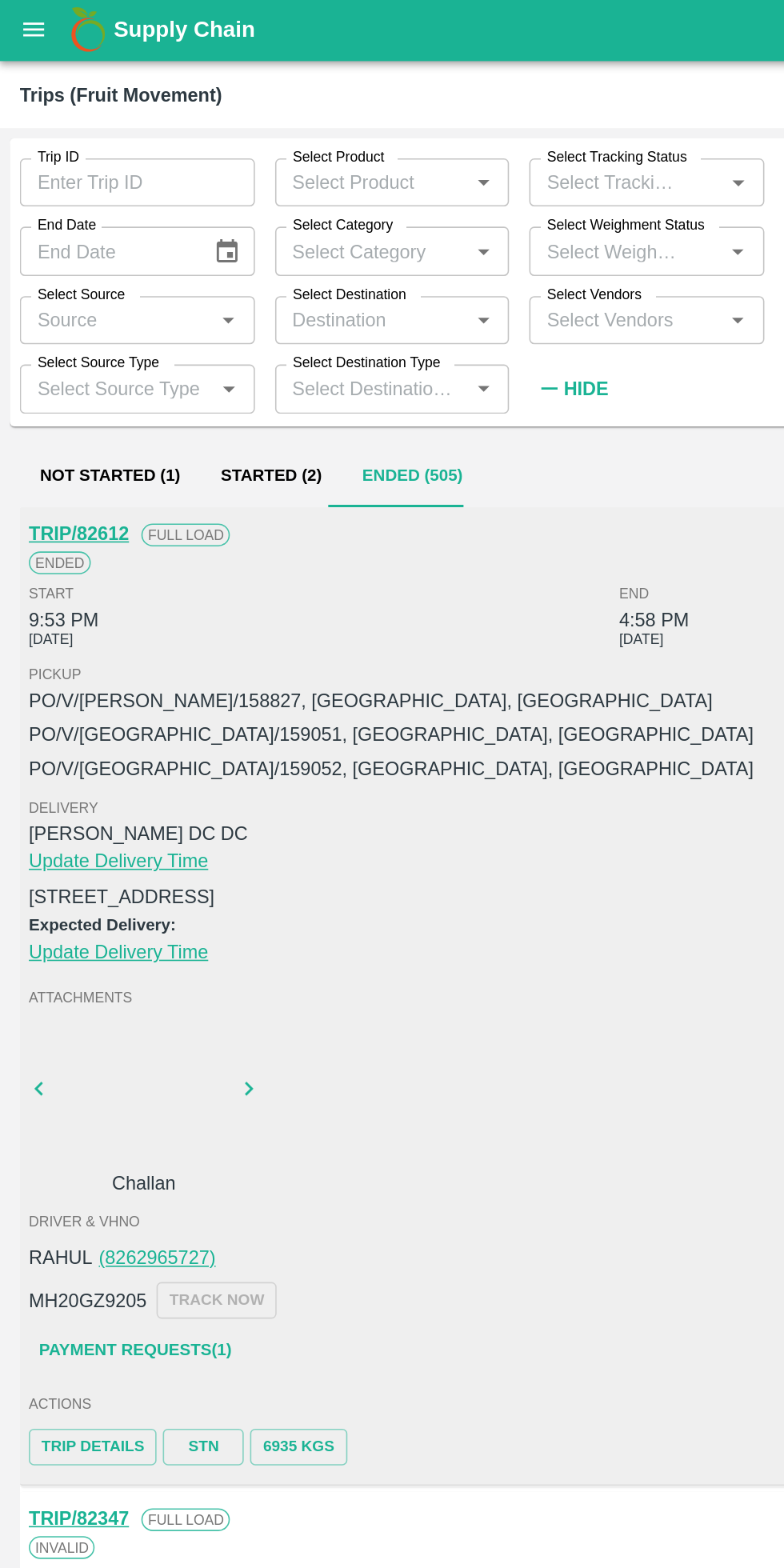
click at [29, 35] on button "open drawer" at bounding box center [21, 20] width 37 height 37
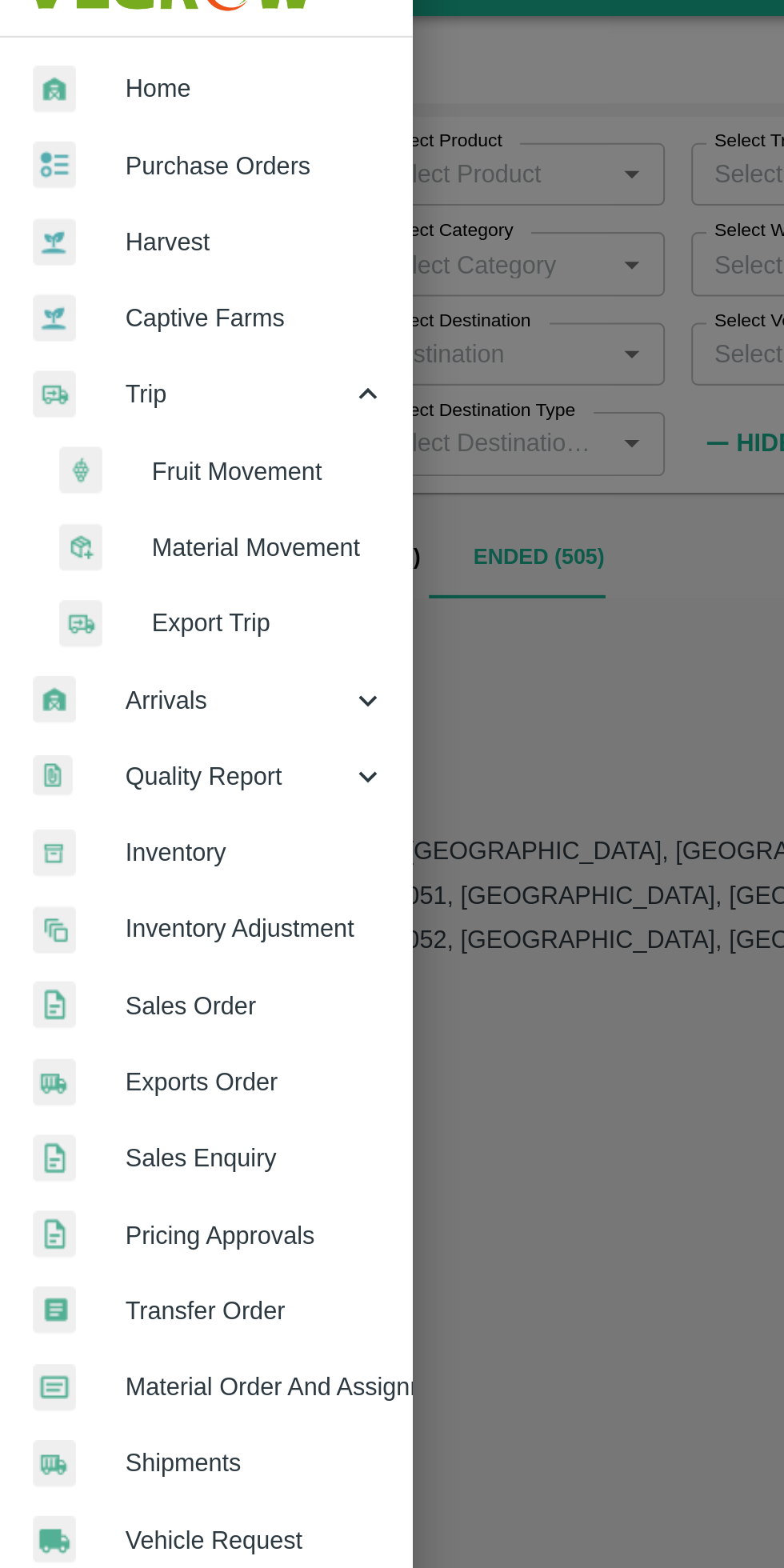
click at [162, 298] on span "Material Movement" at bounding box center [131, 297] width 113 height 17
